Goal: Download file/media

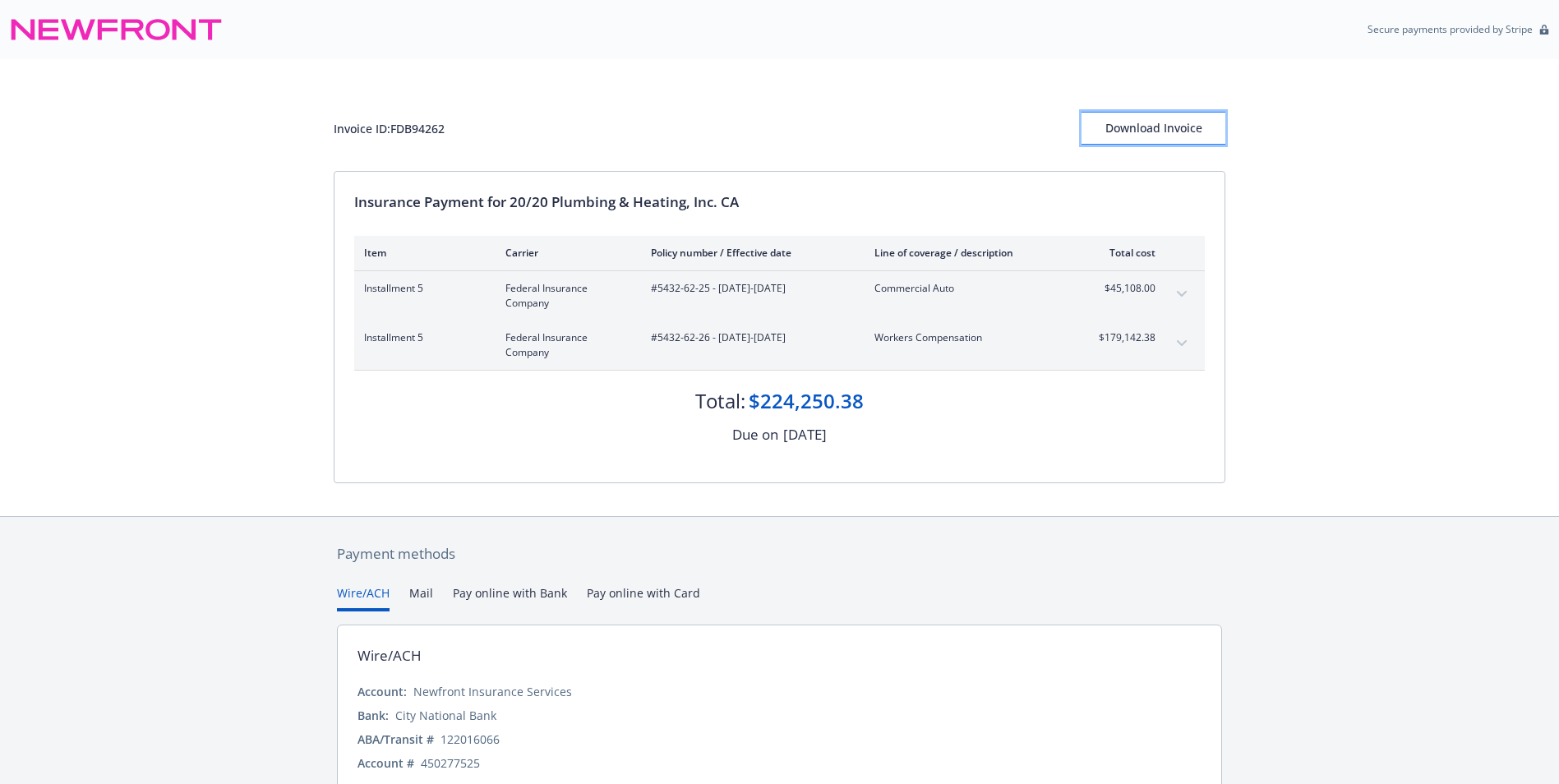
click at [762, 131] on div "Download Invoice" at bounding box center [1154, 128] width 144 height 31
click at [1156, 115] on div "Download Invoice" at bounding box center [1154, 128] width 144 height 31
